Goal: Task Accomplishment & Management: Manage account settings

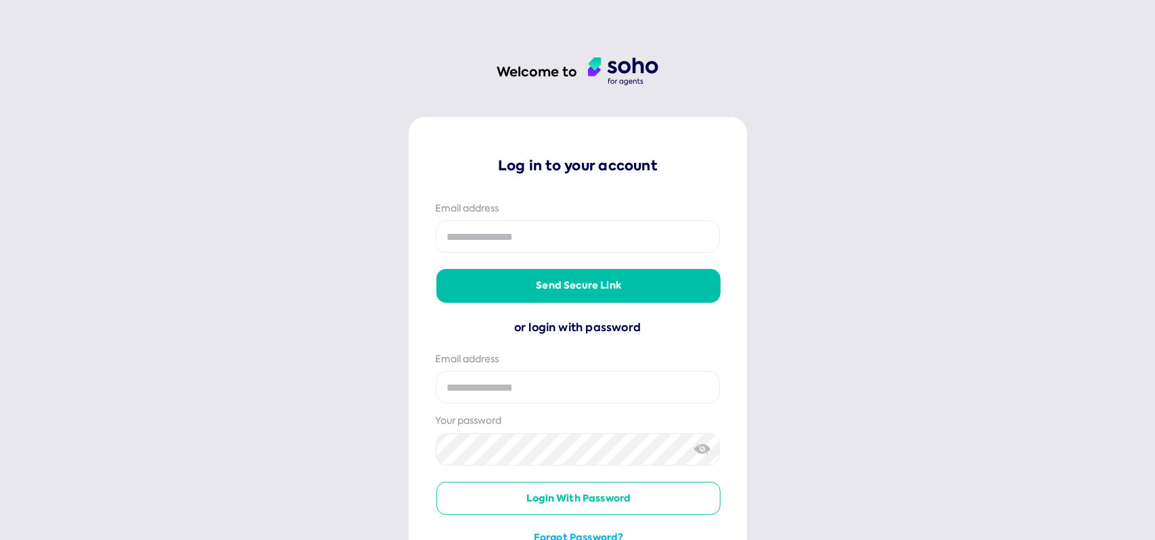
click at [552, 243] on input "email" at bounding box center [578, 237] width 284 height 32
type input "**********"
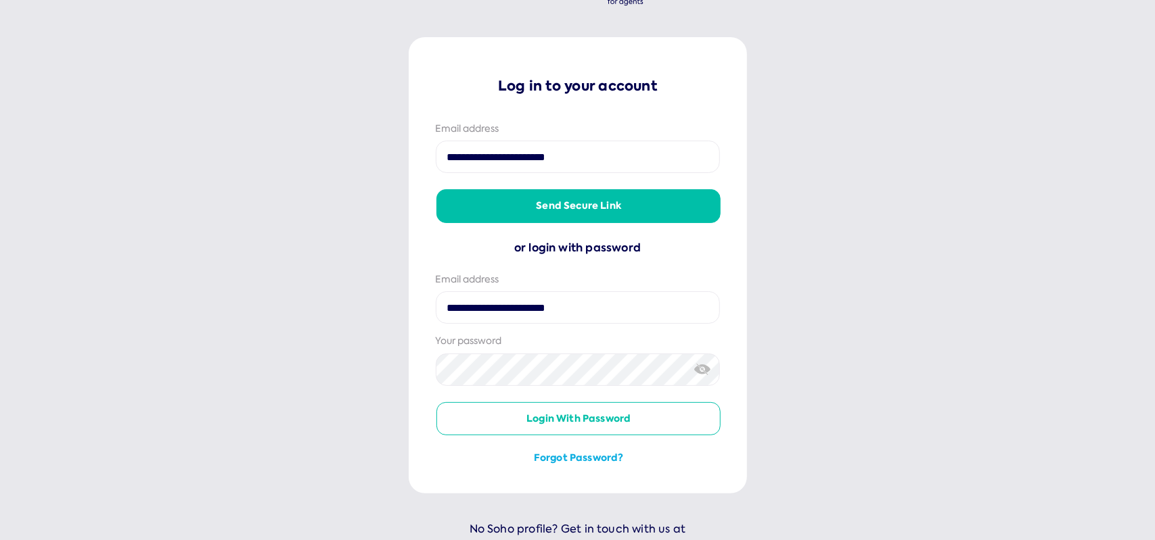
scroll to position [120, 0]
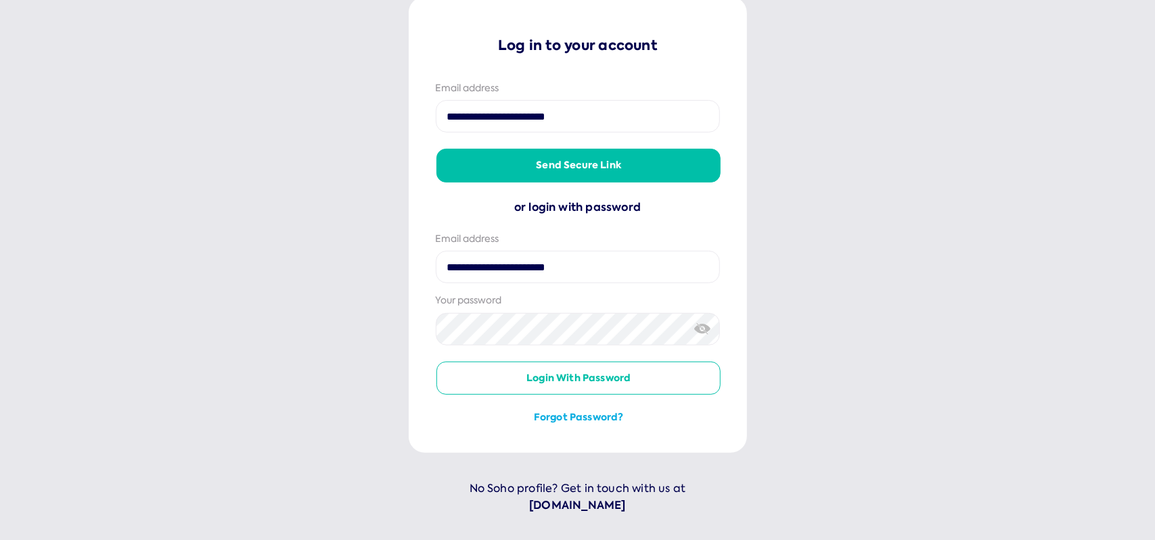
click at [593, 373] on button "Login with password" at bounding box center [578, 379] width 284 height 34
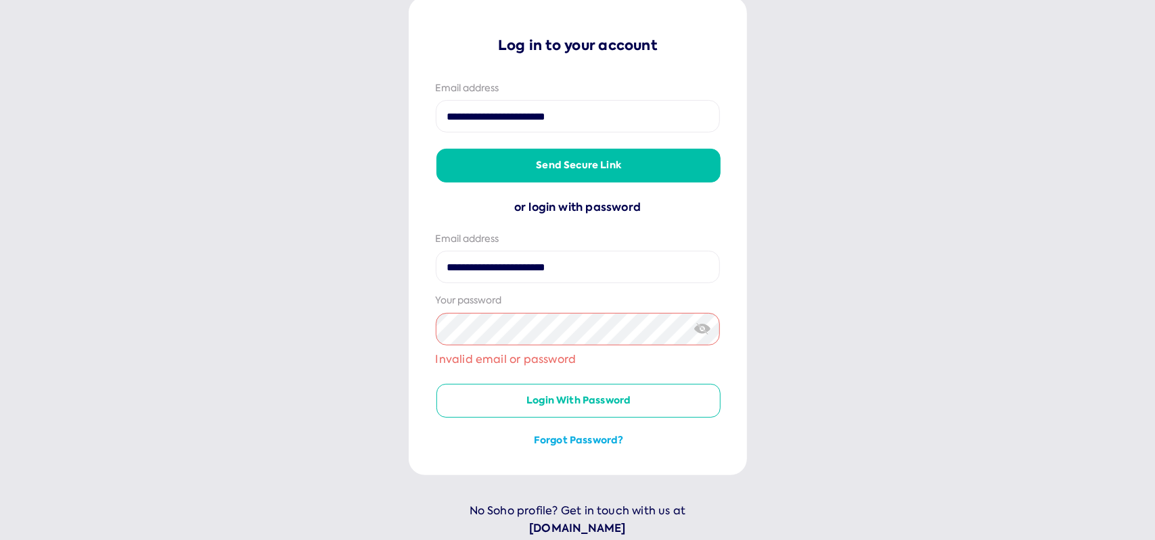
click at [592, 434] on button "Forgot password?" at bounding box center [578, 441] width 284 height 14
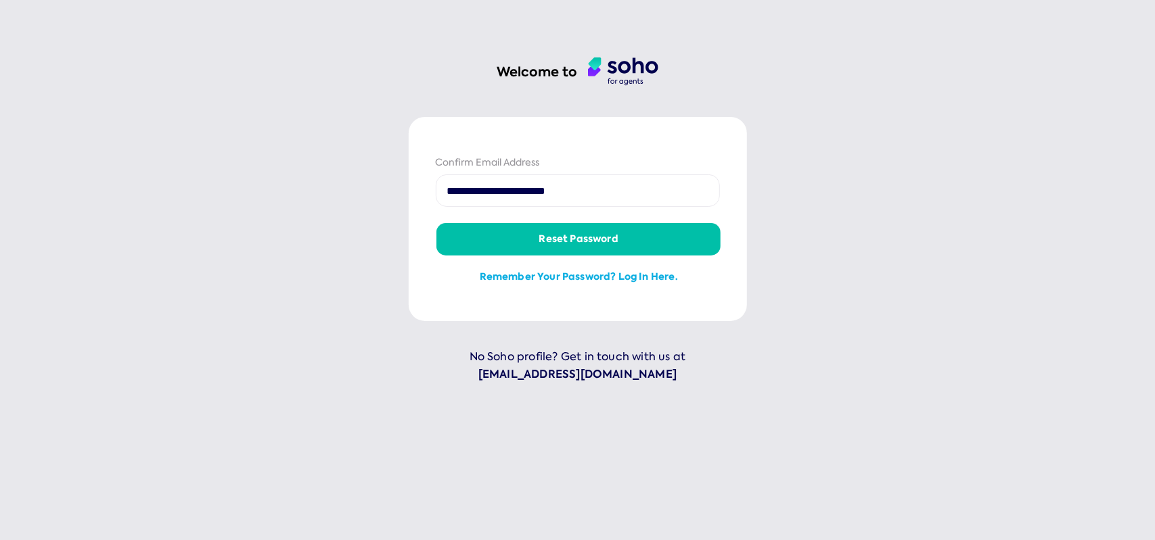
click at [559, 236] on button "Reset password" at bounding box center [578, 239] width 284 height 32
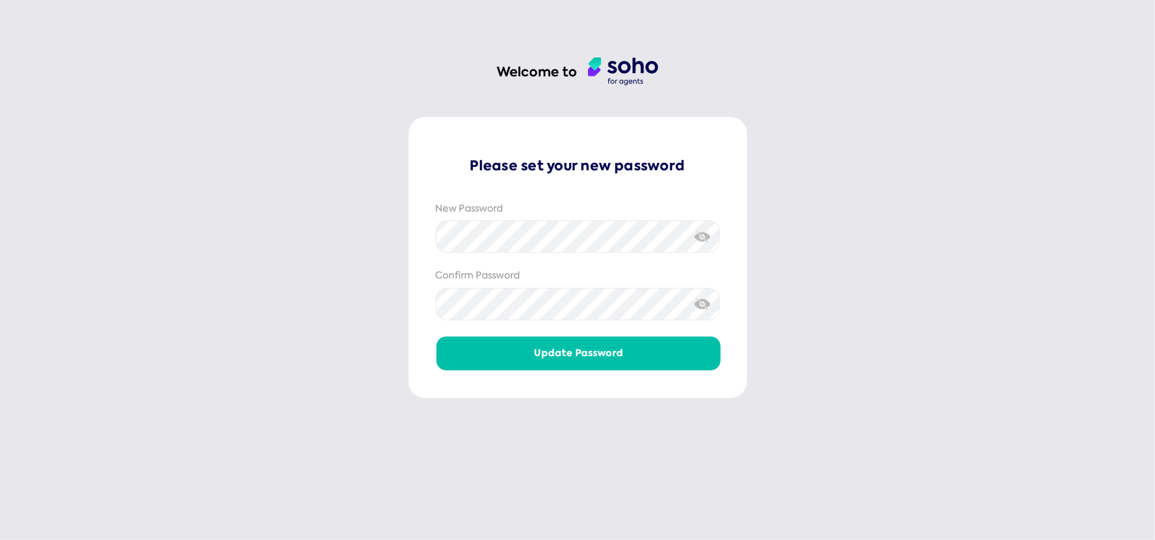
click at [703, 297] on img at bounding box center [702, 304] width 17 height 14
click at [705, 235] on img at bounding box center [702, 237] width 17 height 14
click at [565, 359] on button "Update password" at bounding box center [578, 353] width 284 height 32
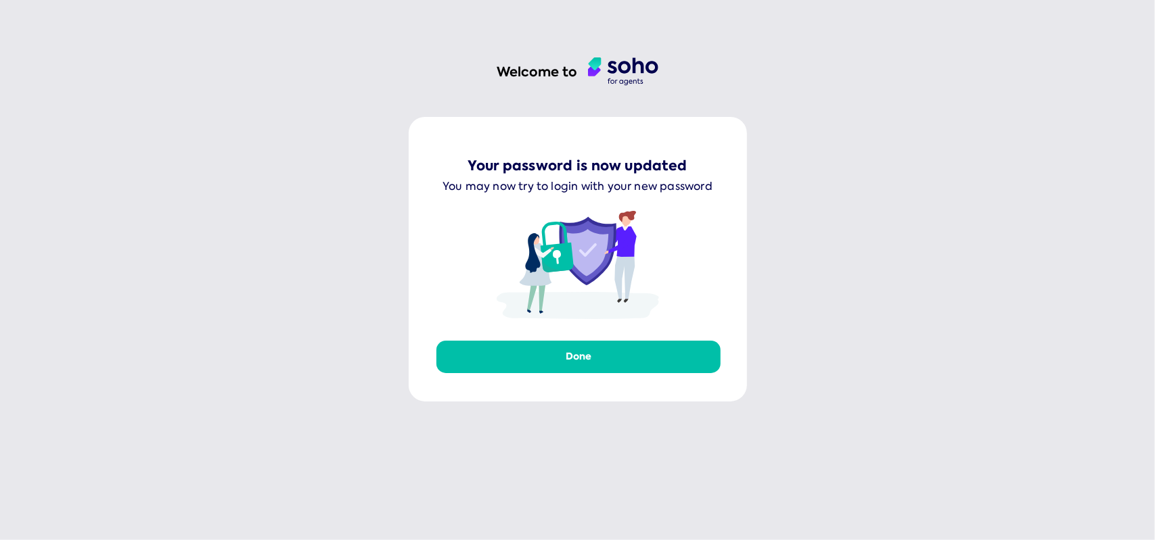
click at [576, 354] on button "Done" at bounding box center [578, 357] width 284 height 32
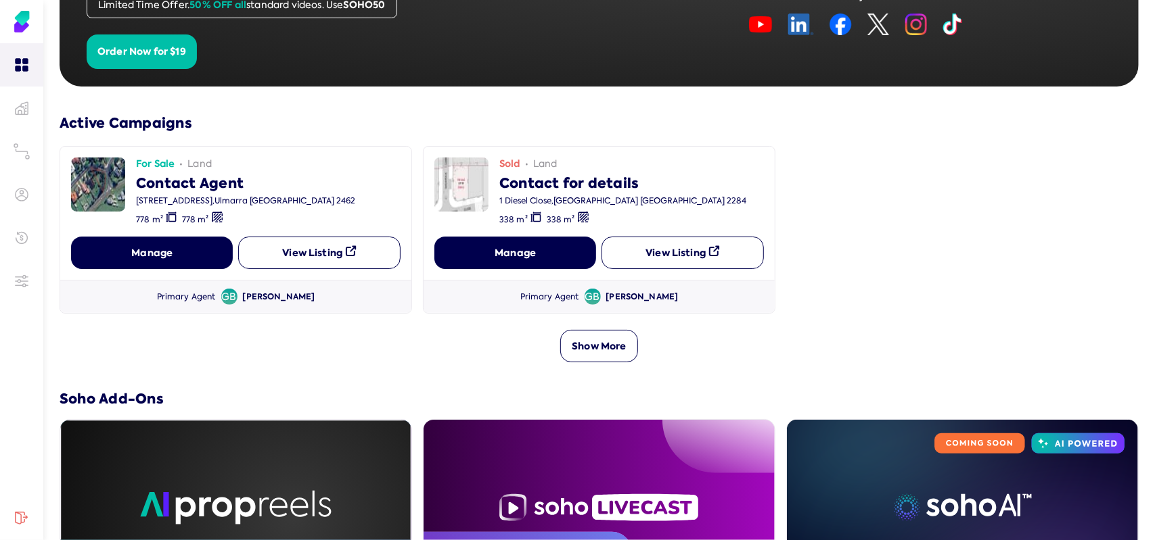
scroll to position [338, 0]
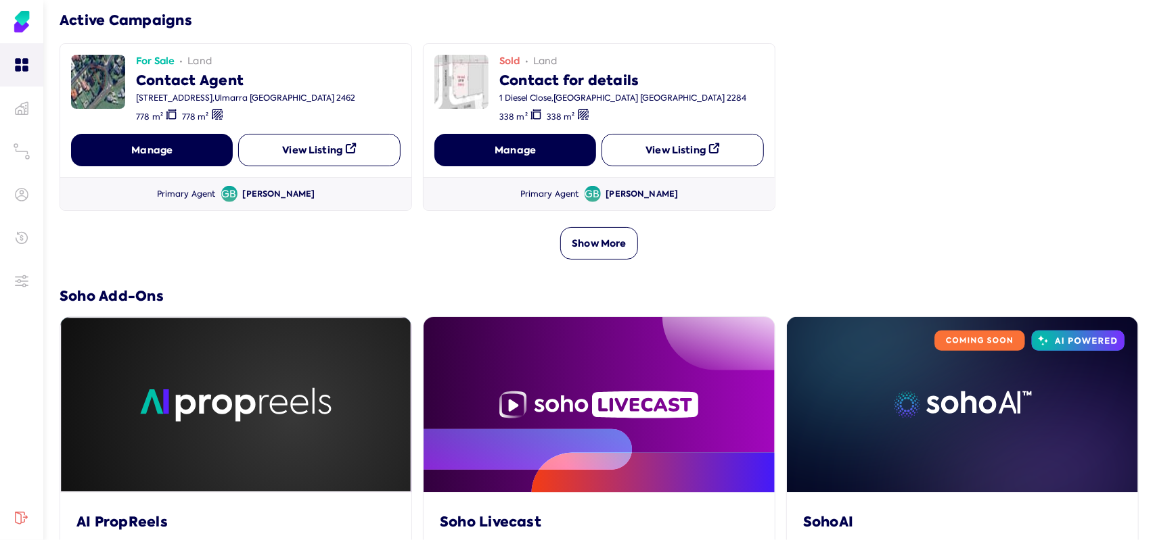
click at [151, 139] on button "Manage" at bounding box center [152, 150] width 162 height 32
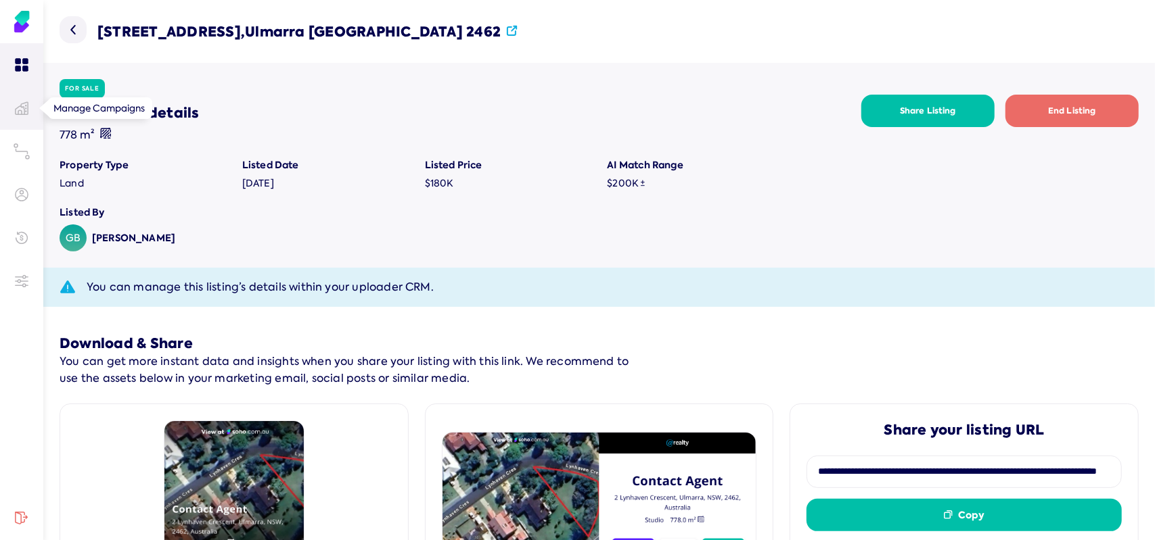
click at [26, 107] on icon at bounding box center [22, 108] width 14 height 14
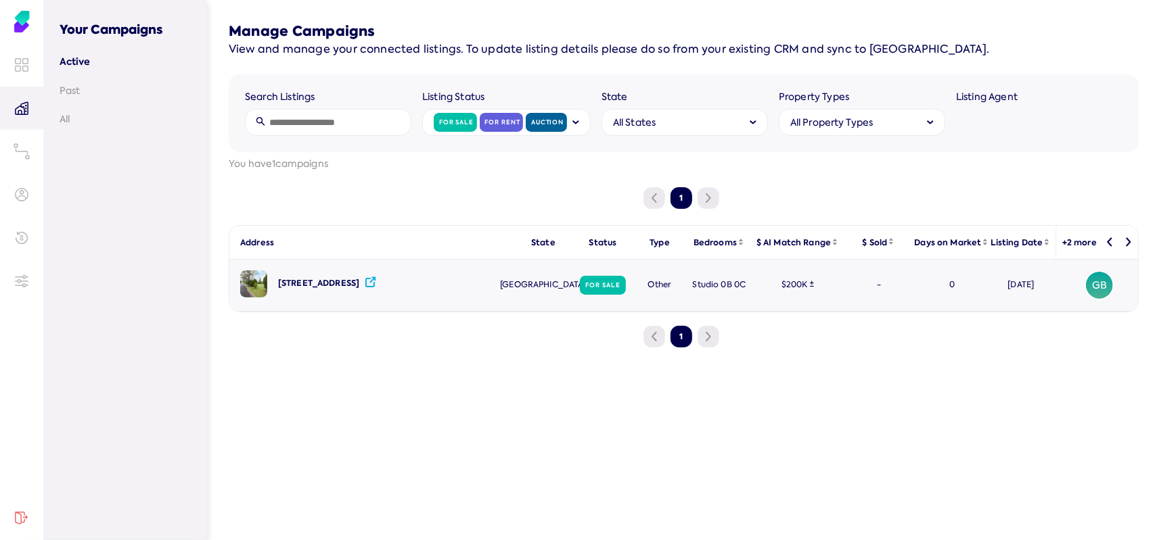
click at [359, 283] on div "2 Lynhaven Crescent Ulmarra NSW 2462" at bounding box center [318, 283] width 81 height 11
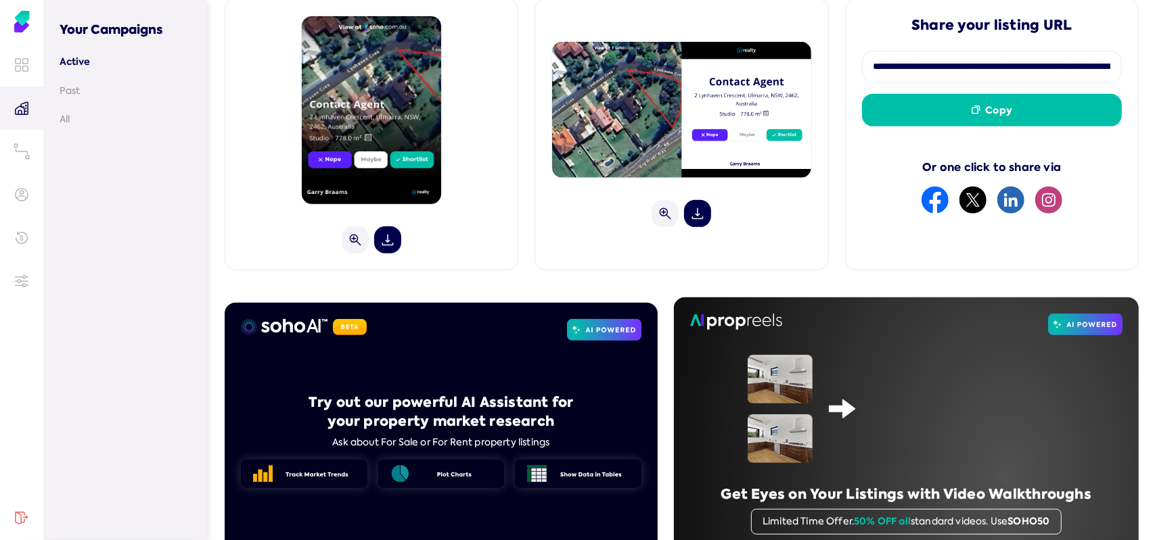
scroll to position [406, 0]
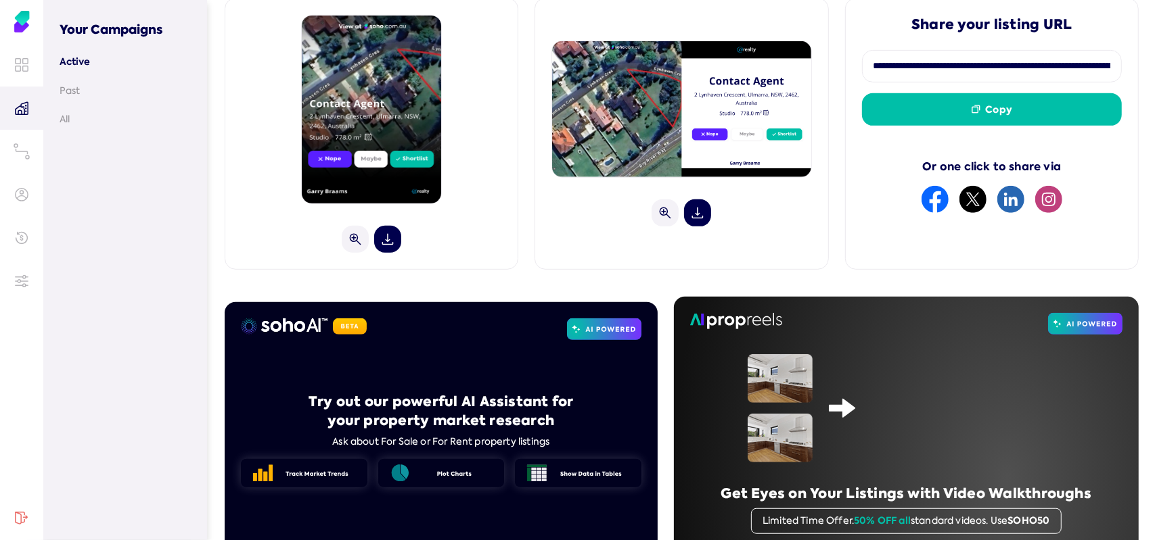
click at [934, 194] on icon "facebook" at bounding box center [934, 199] width 27 height 27
click at [963, 108] on button "Copy" at bounding box center [992, 109] width 260 height 32
click at [963, 109] on button "Copy" at bounding box center [992, 109] width 260 height 32
click at [928, 196] on icon "facebook" at bounding box center [934, 199] width 27 height 27
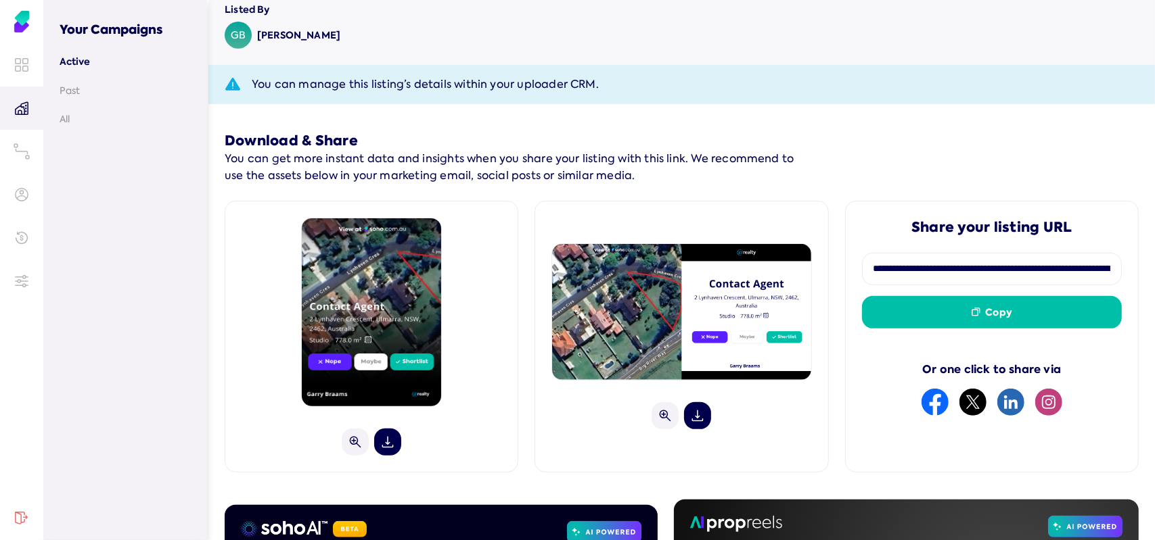
scroll to position [0, 0]
